Goal: Navigation & Orientation: Find specific page/section

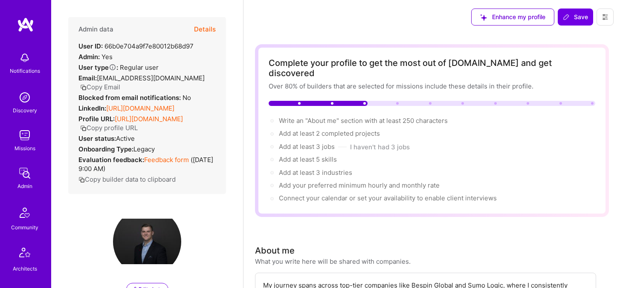
select select "US"
select select "Right Now"
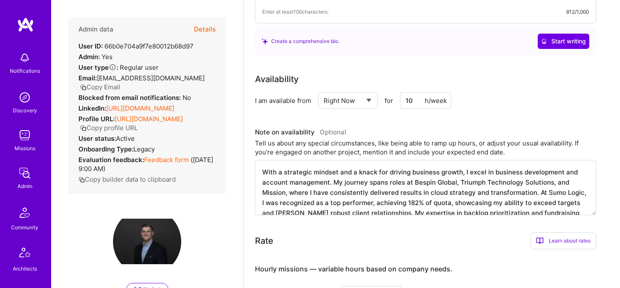
scroll to position [580, 0]
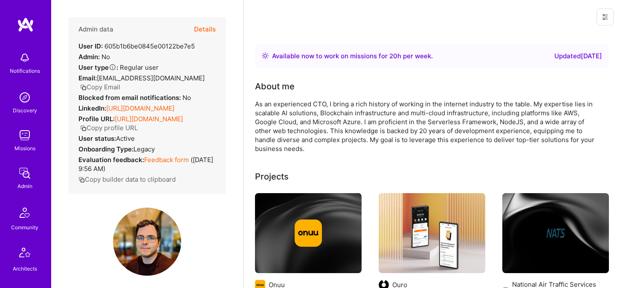
scroll to position [141, 0]
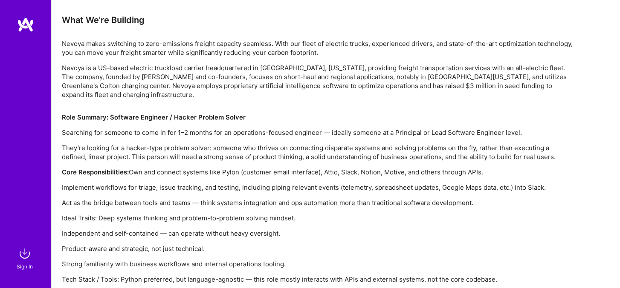
scroll to position [663, 0]
